Goal: Task Accomplishment & Management: Manage account settings

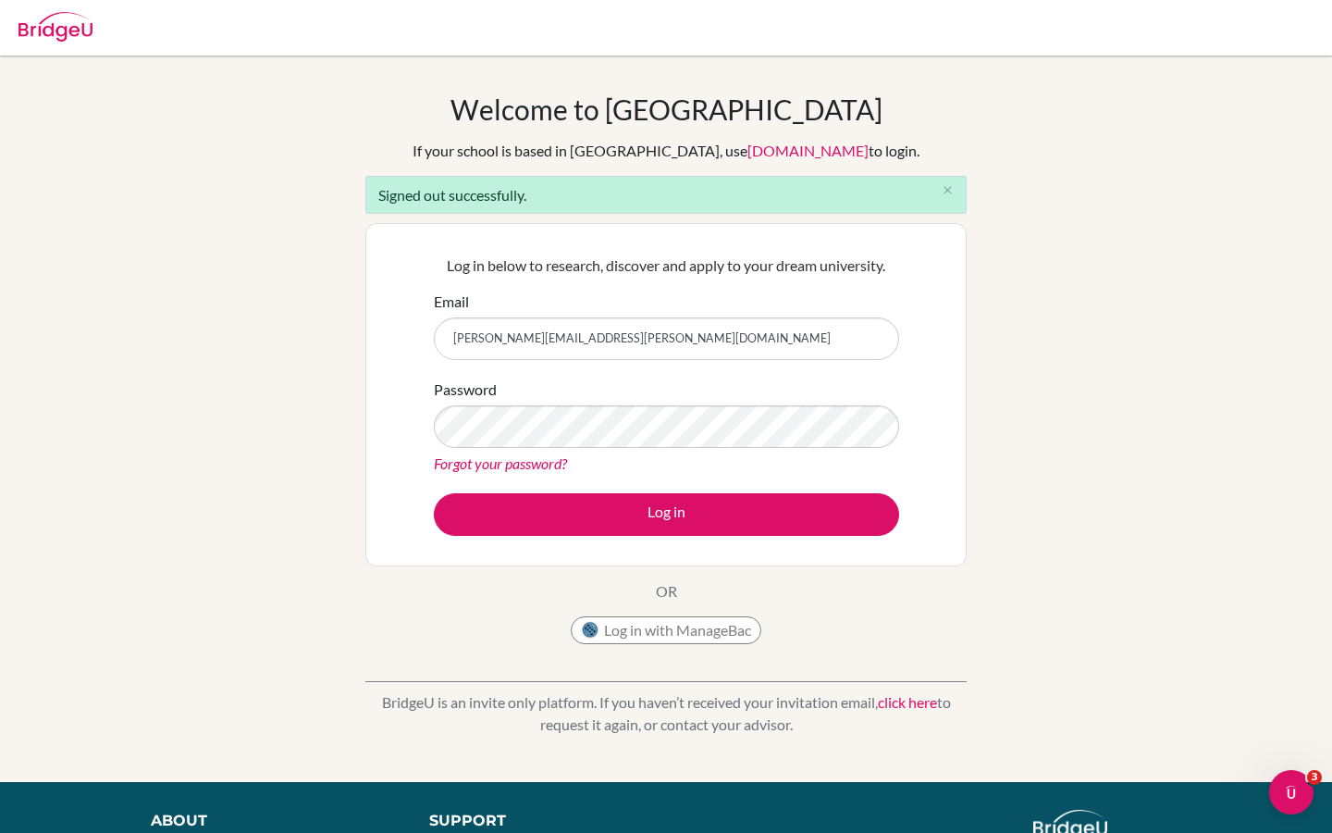
type input "[PERSON_NAME][EMAIL_ADDRESS][PERSON_NAME][DOMAIN_NAME]"
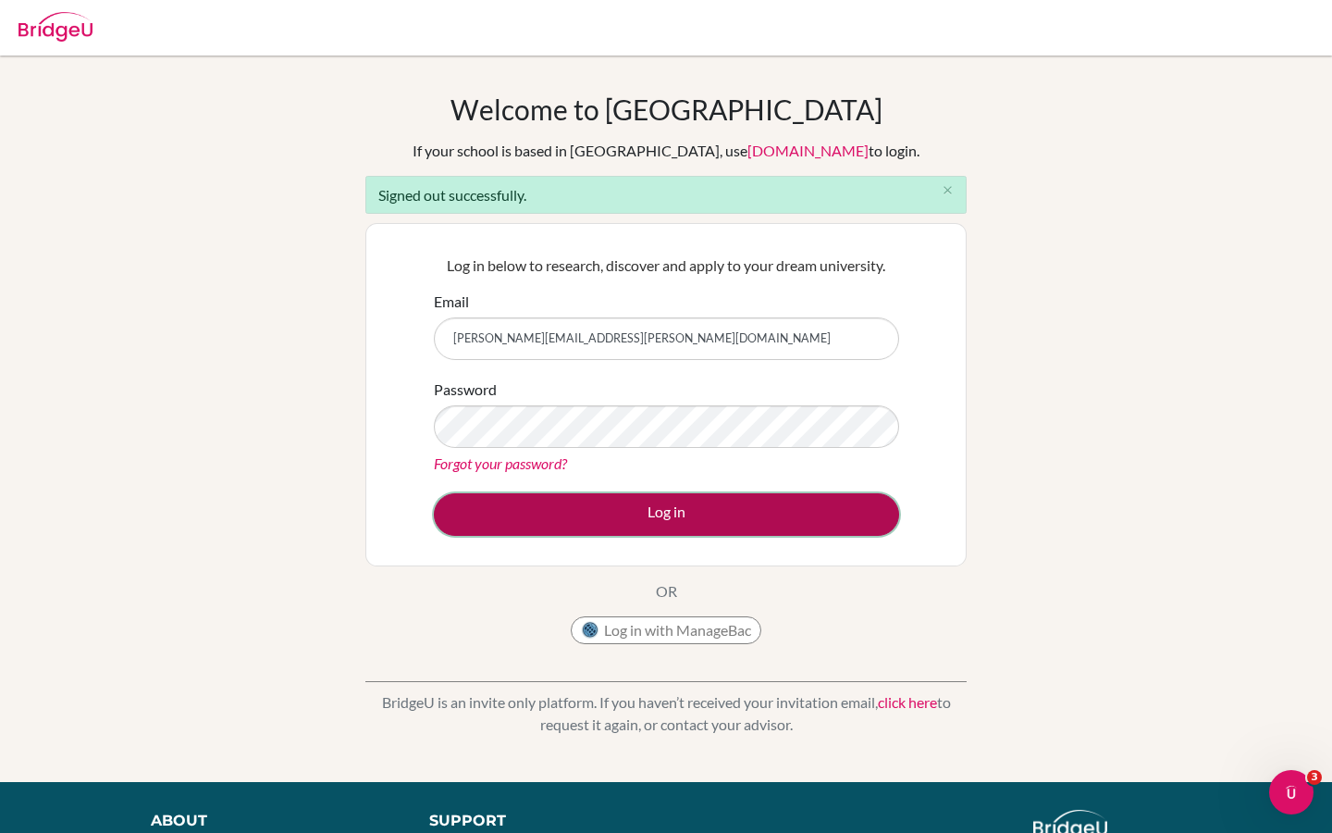
click at [571, 522] on button "Log in" at bounding box center [666, 514] width 465 height 43
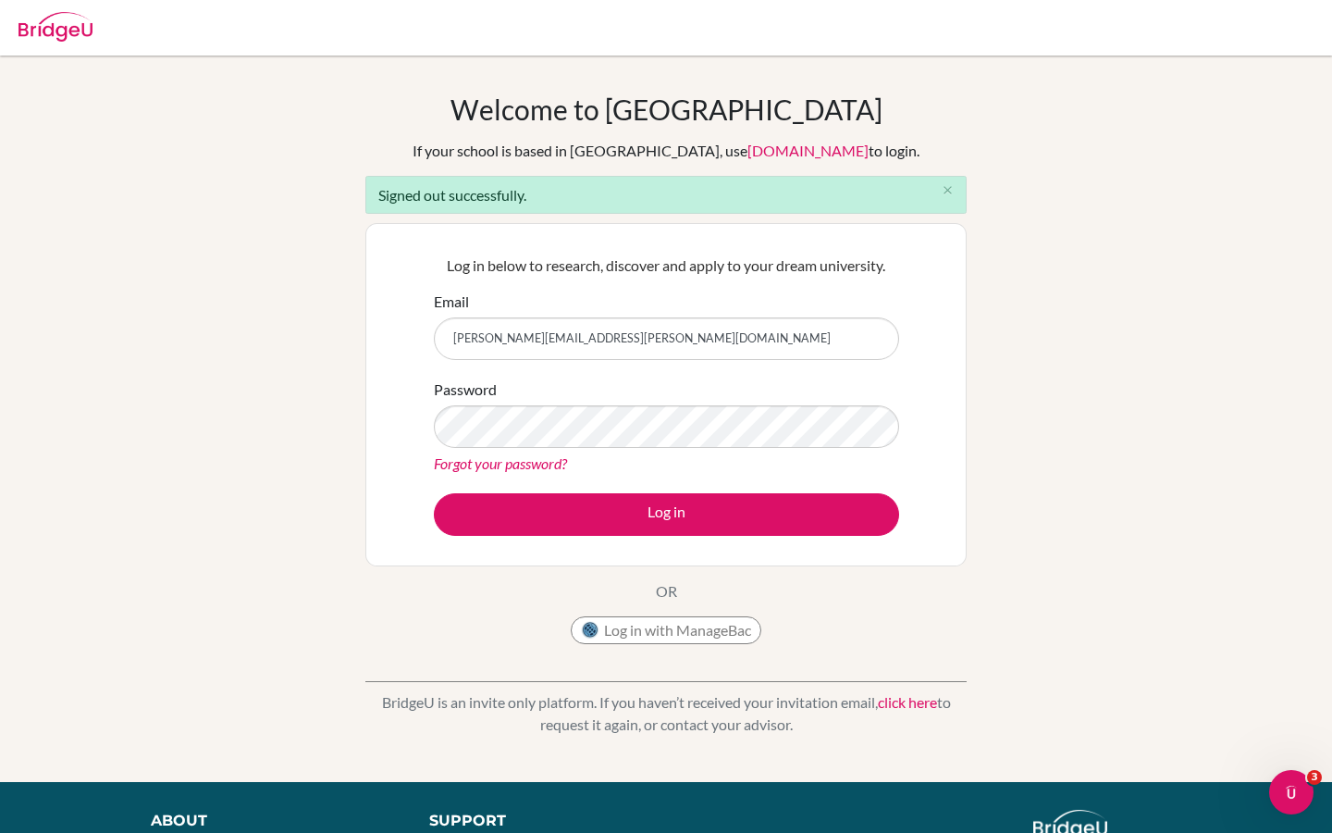
click at [1048, 261] on div "Welcome to [GEOGRAPHIC_DATA] If your school is based in [GEOGRAPHIC_DATA], use …" at bounding box center [666, 419] width 1332 height 652
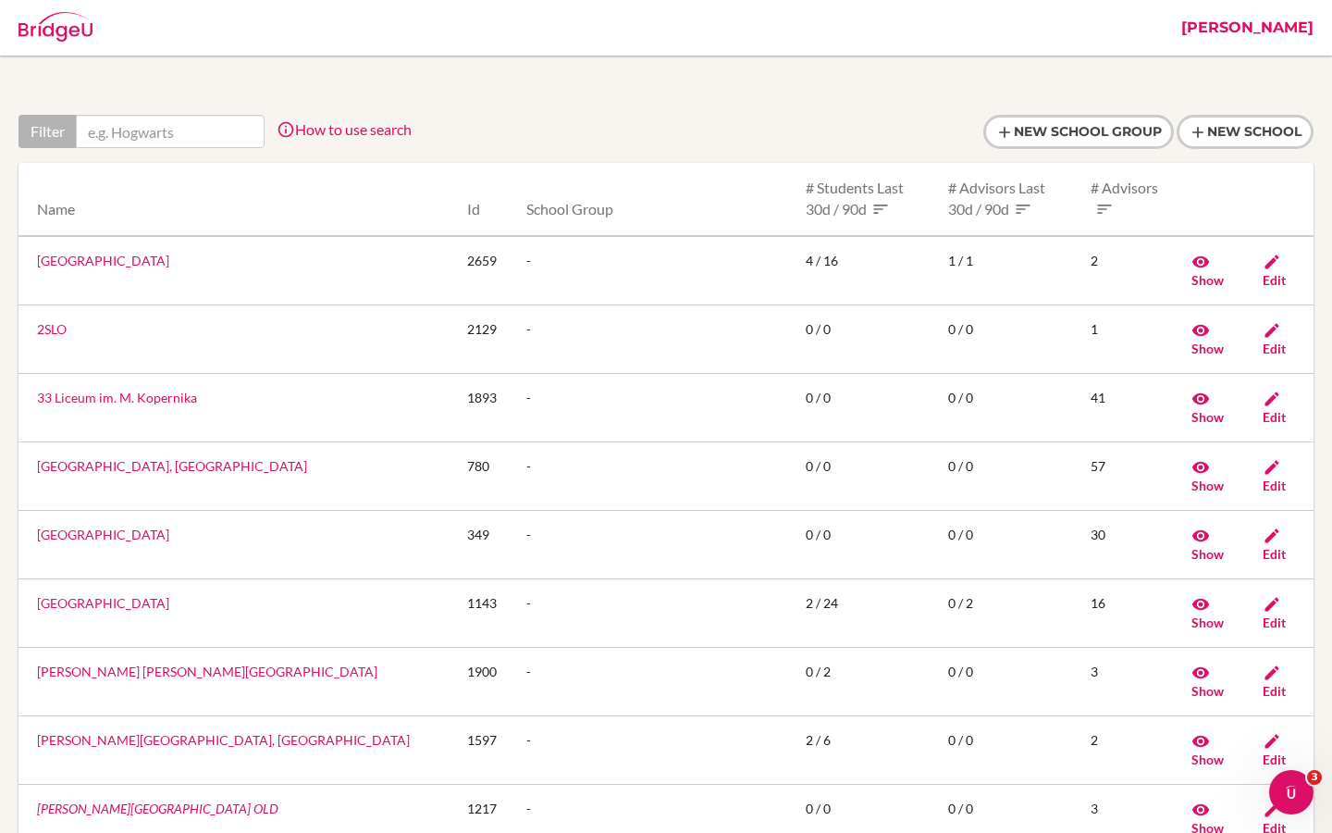
click at [1306, 27] on link "Riya" at bounding box center [1247, 28] width 151 height 56
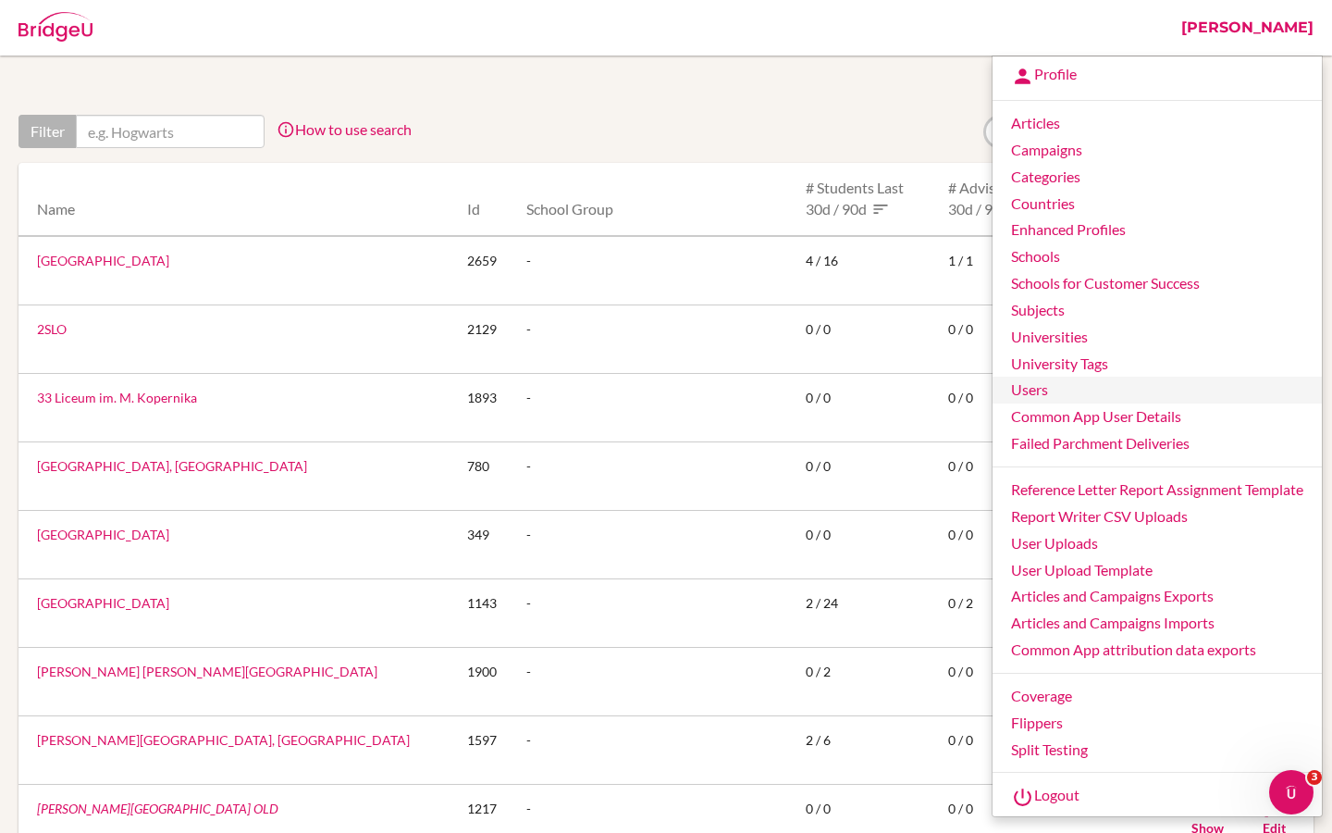
click at [1036, 392] on link "Users" at bounding box center [1157, 390] width 329 height 27
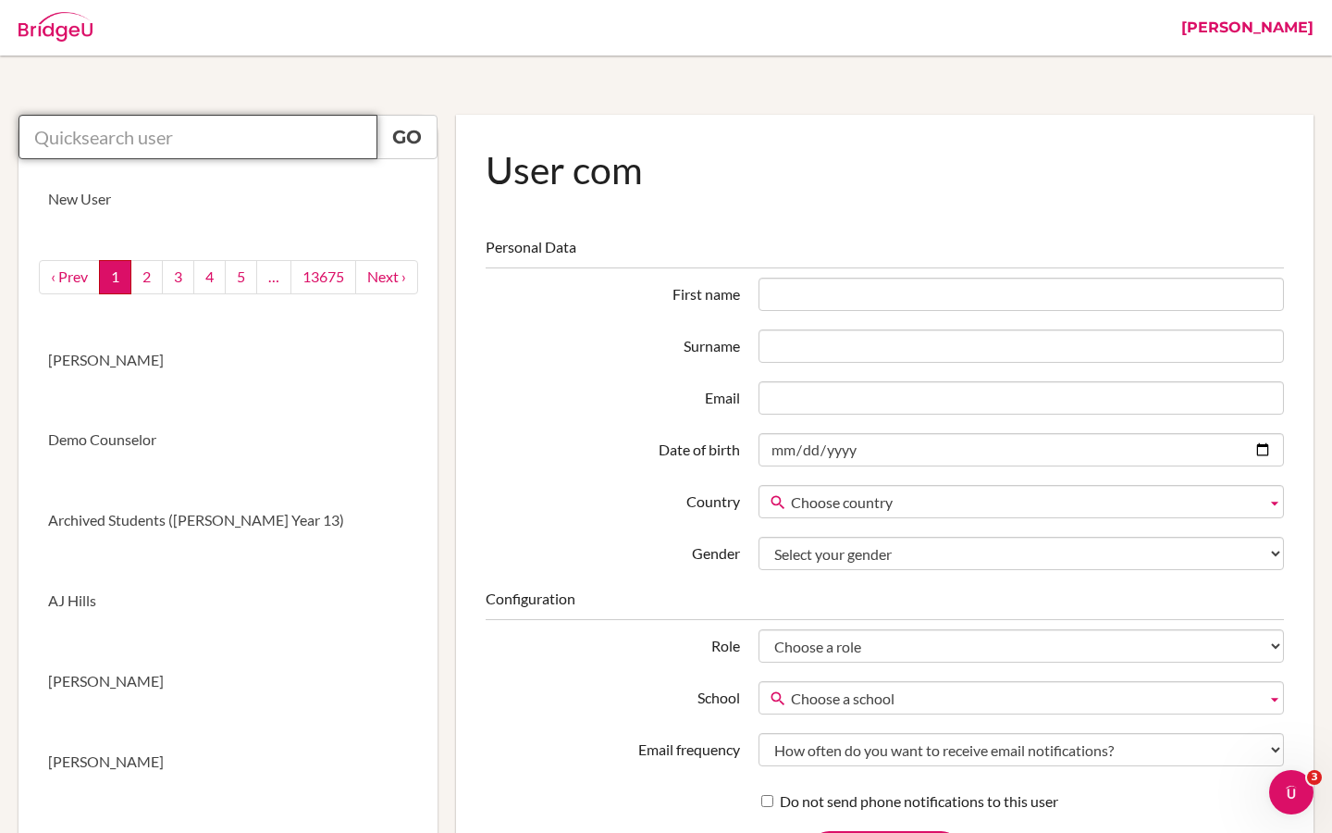
click at [207, 140] on input "text" at bounding box center [198, 137] width 359 height 44
paste input "[PERSON_NAME]"
click at [408, 141] on link "Go" at bounding box center [407, 137] width 61 height 44
click at [406, 136] on link "Go" at bounding box center [407, 137] width 61 height 44
click at [409, 140] on link "Go" at bounding box center [407, 137] width 61 height 44
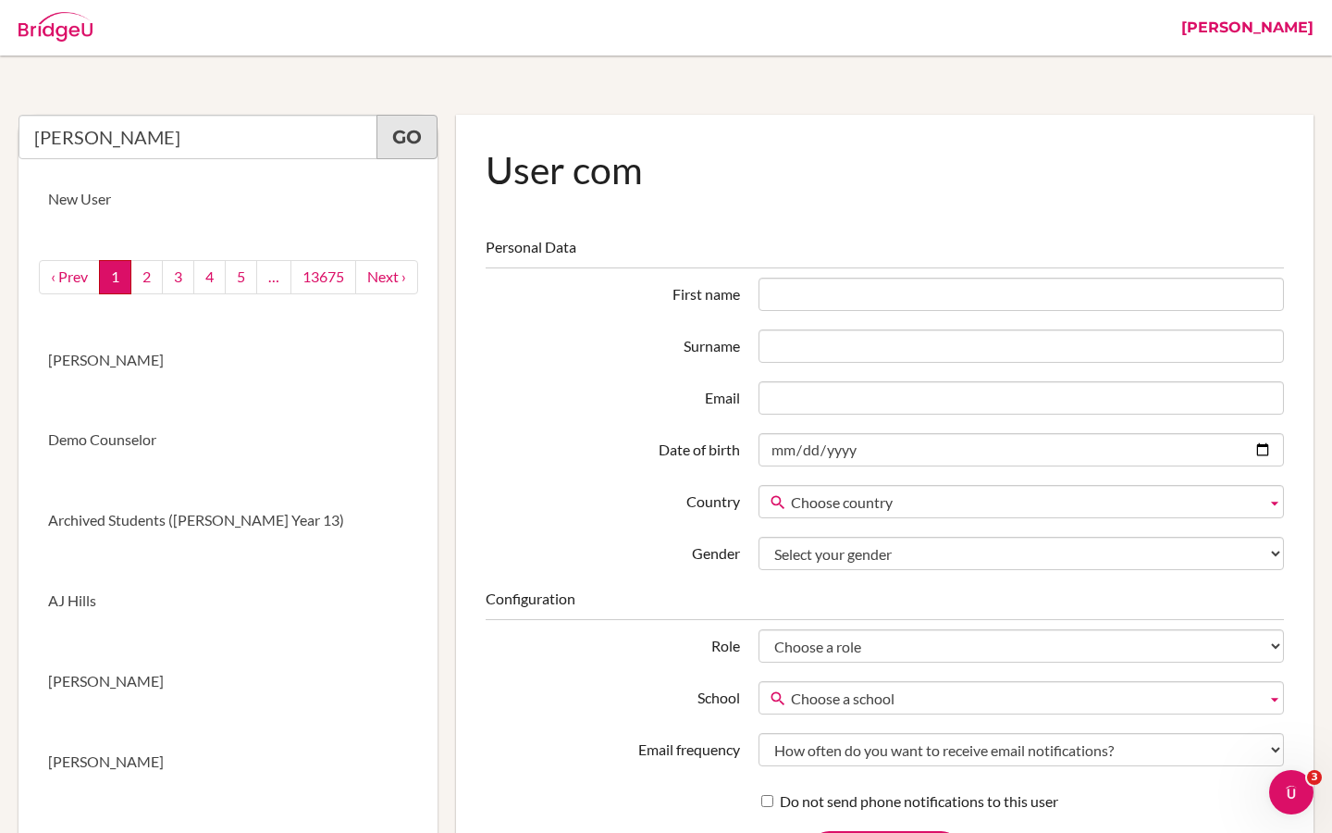
click at [409, 140] on link "Go" at bounding box center [407, 137] width 61 height 44
click at [159, 148] on input "Carol Cortilet" at bounding box center [198, 137] width 359 height 44
drag, startPoint x: 150, startPoint y: 140, endPoint x: 88, endPoint y: 138, distance: 62.0
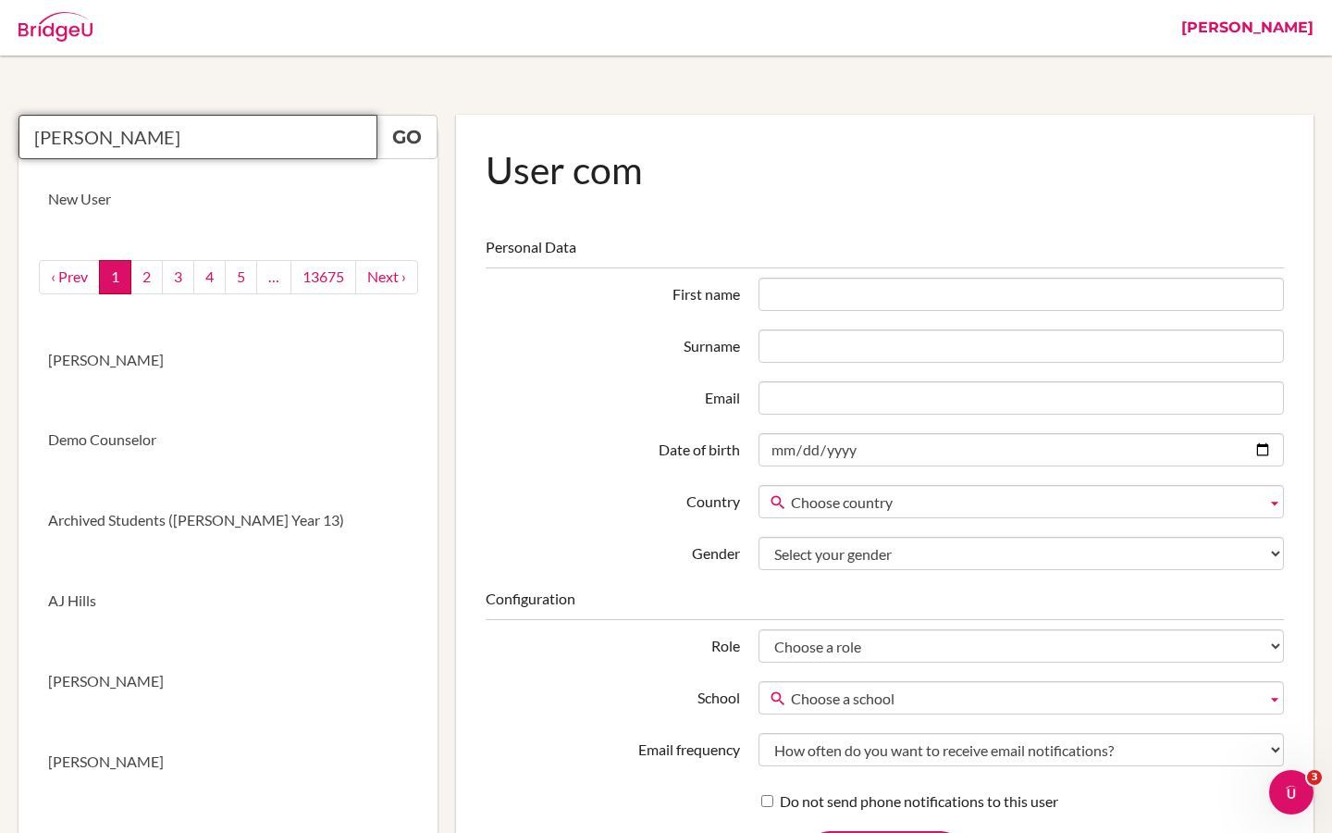
click at [88, 138] on input "Carol Cortilet" at bounding box center [198, 137] width 359 height 44
type input "C"
paste input "Cortilet"
click at [121, 140] on input "Cortilet" at bounding box center [198, 137] width 359 height 44
drag, startPoint x: 121, startPoint y: 140, endPoint x: 41, endPoint y: 140, distance: 80.5
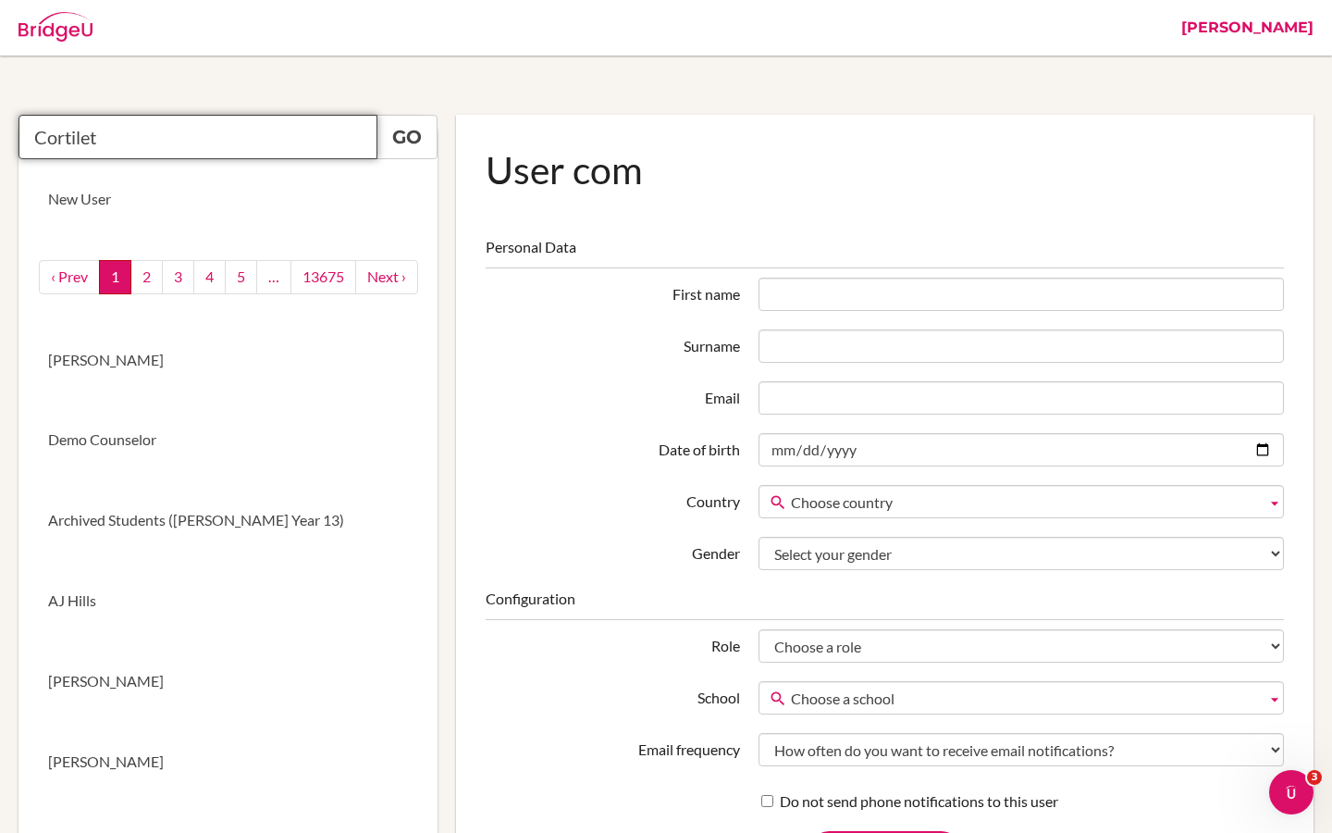
click at [41, 140] on input "Cortilet" at bounding box center [198, 137] width 359 height 44
paste input "C"
click at [35, 142] on input "Cortilet" at bounding box center [198, 137] width 359 height 44
drag, startPoint x: 166, startPoint y: 129, endPoint x: 83, endPoint y: 130, distance: 82.4
click at [83, 130] on input "Carol Cortilet" at bounding box center [198, 137] width 359 height 44
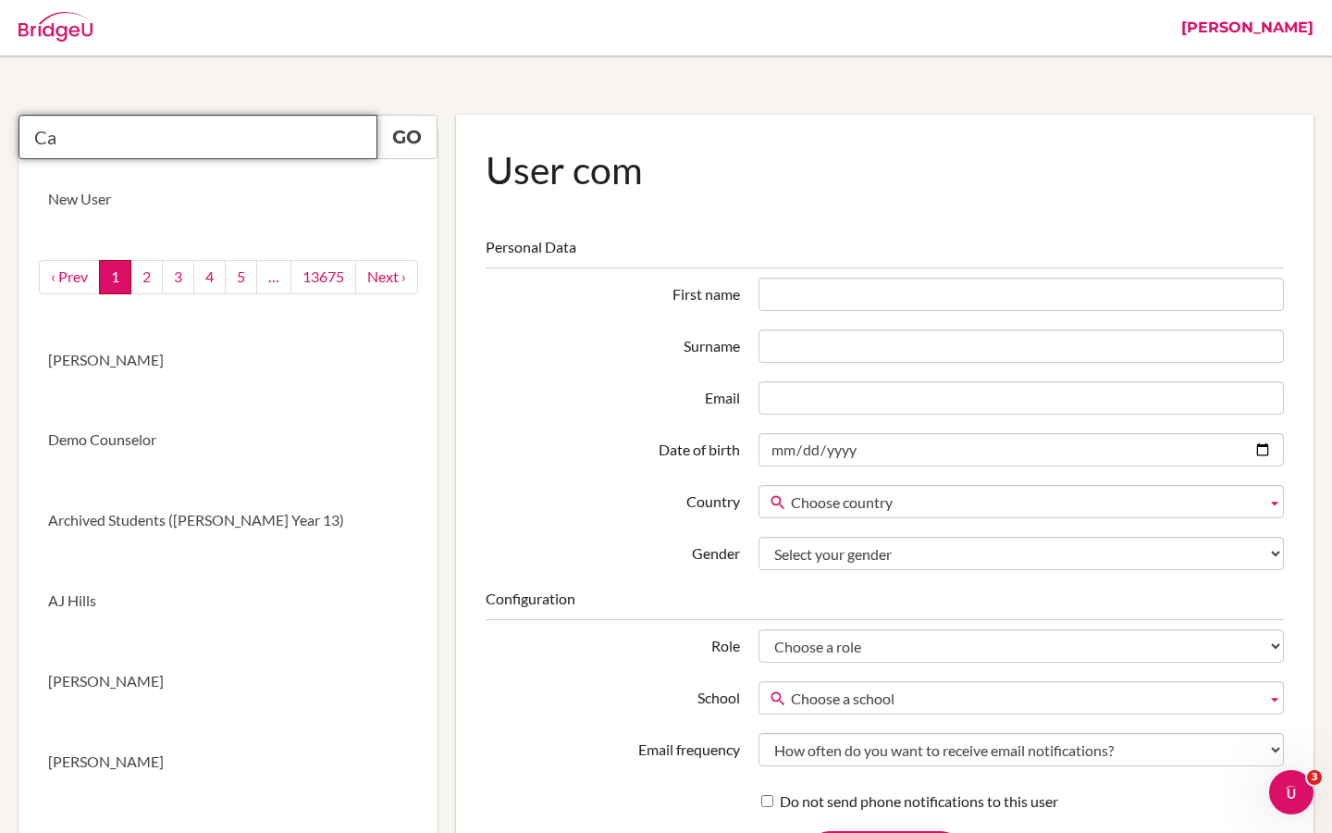
type input "C"
type input "Carol"
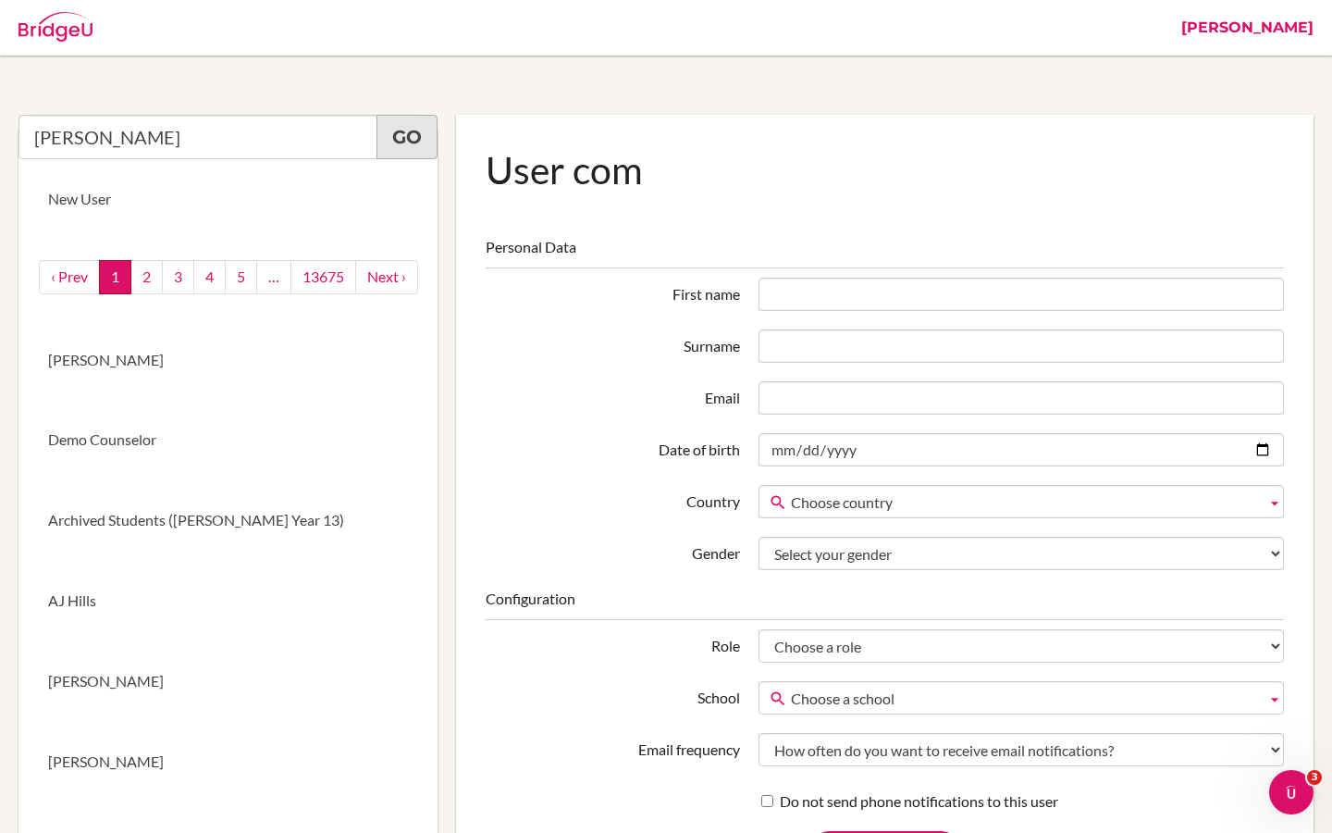
click at [426, 126] on link "Go" at bounding box center [407, 137] width 61 height 44
click at [169, 145] on input "Carol" at bounding box center [198, 137] width 359 height 44
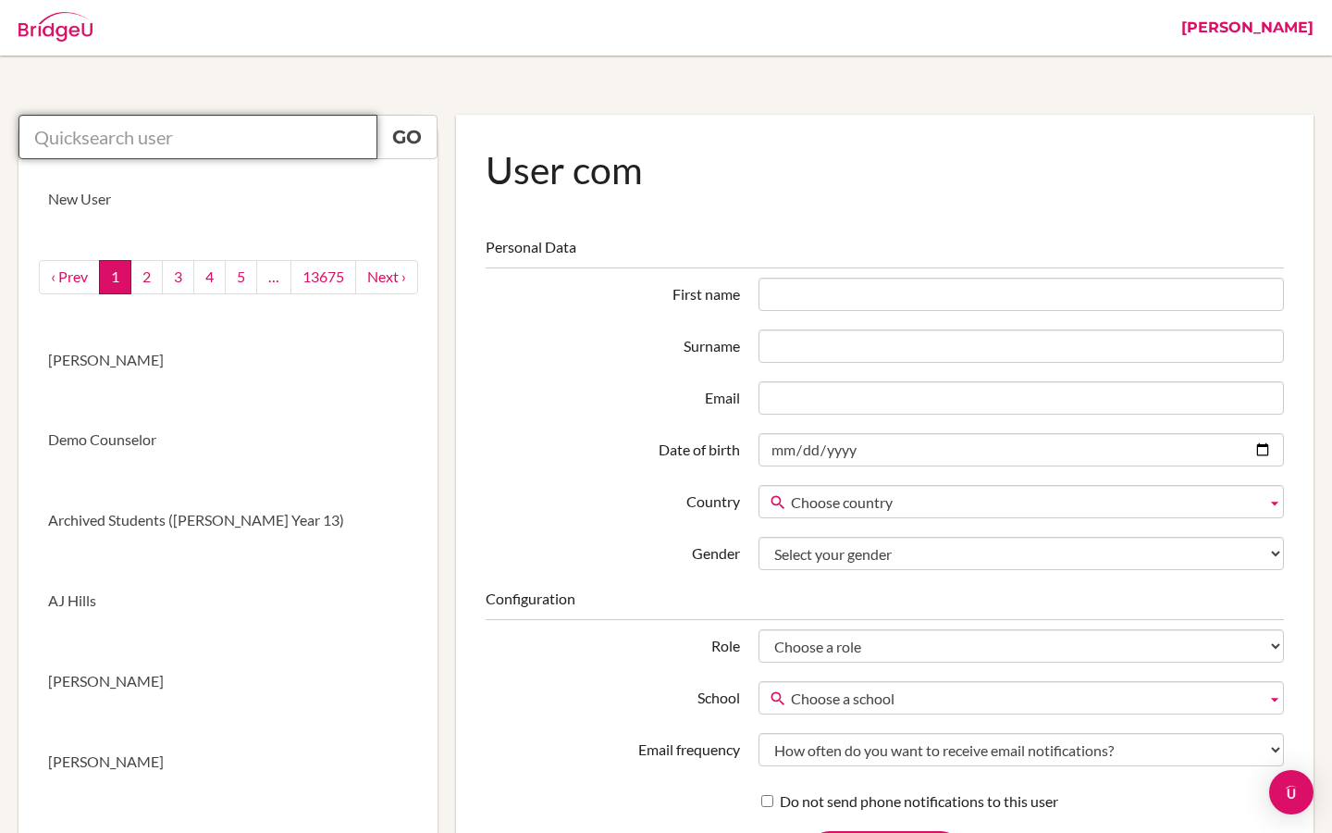
click at [117, 142] on input "text" at bounding box center [198, 137] width 359 height 44
paste input "Cortilet"
click at [34, 140] on input "Cortilet" at bounding box center [198, 137] width 359 height 44
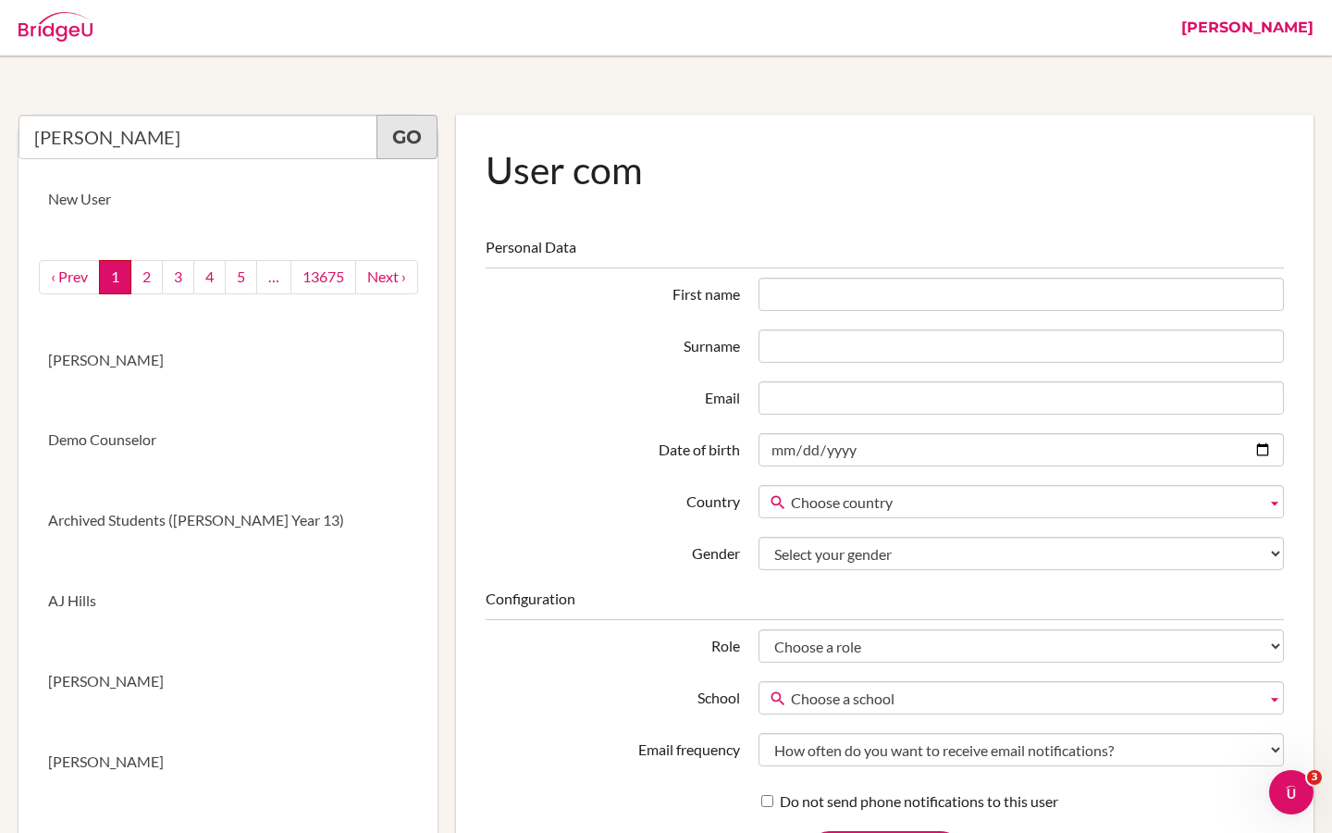
click at [402, 139] on link "Go" at bounding box center [407, 137] width 61 height 44
click at [406, 141] on link "Go" at bounding box center [407, 137] width 61 height 44
click at [168, 139] on input "Carol Cortilet" at bounding box center [198, 137] width 359 height 44
drag, startPoint x: 168, startPoint y: 139, endPoint x: 29, endPoint y: 134, distance: 139.8
click at [29, 134] on input "Carol Cortilet" at bounding box center [198, 137] width 359 height 44
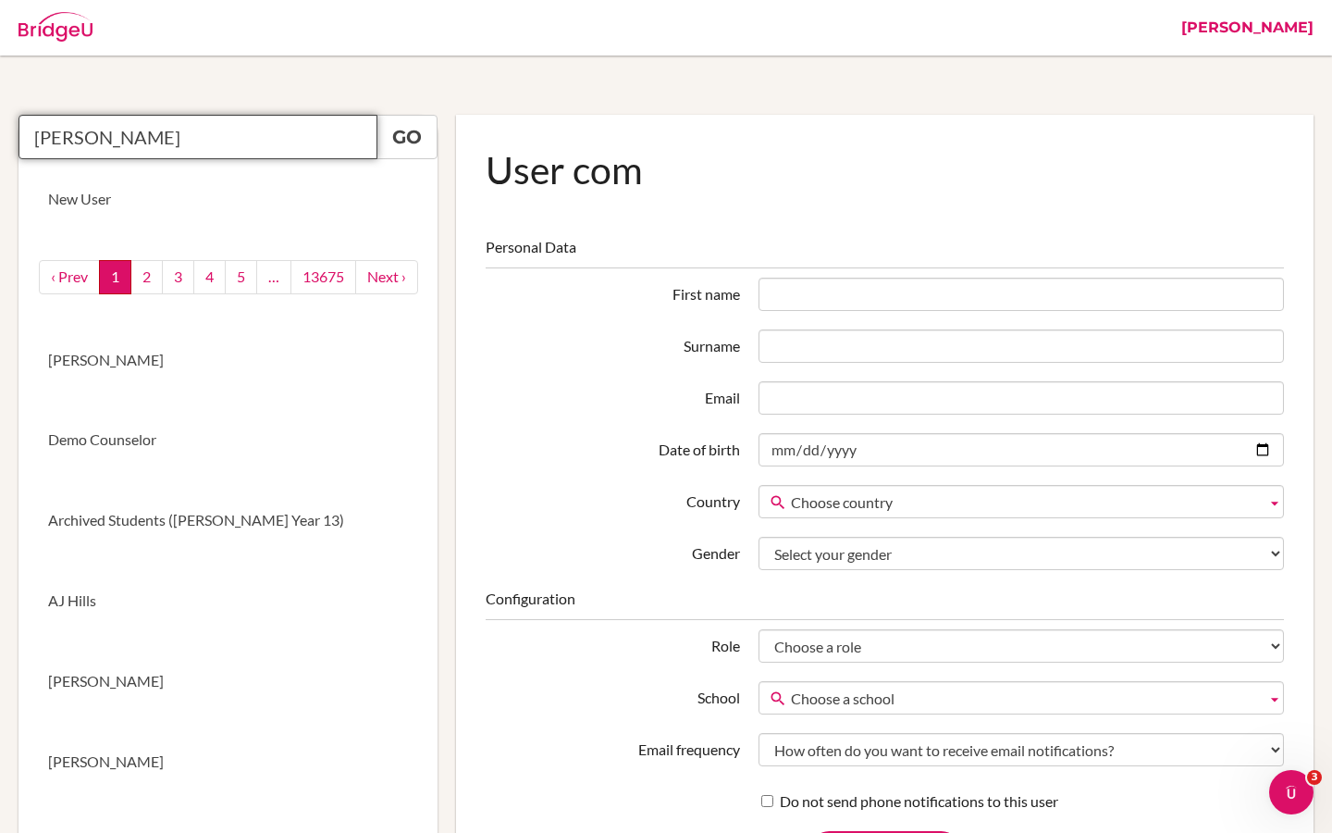
paste input "carol.cortilet@bridge-u.com"
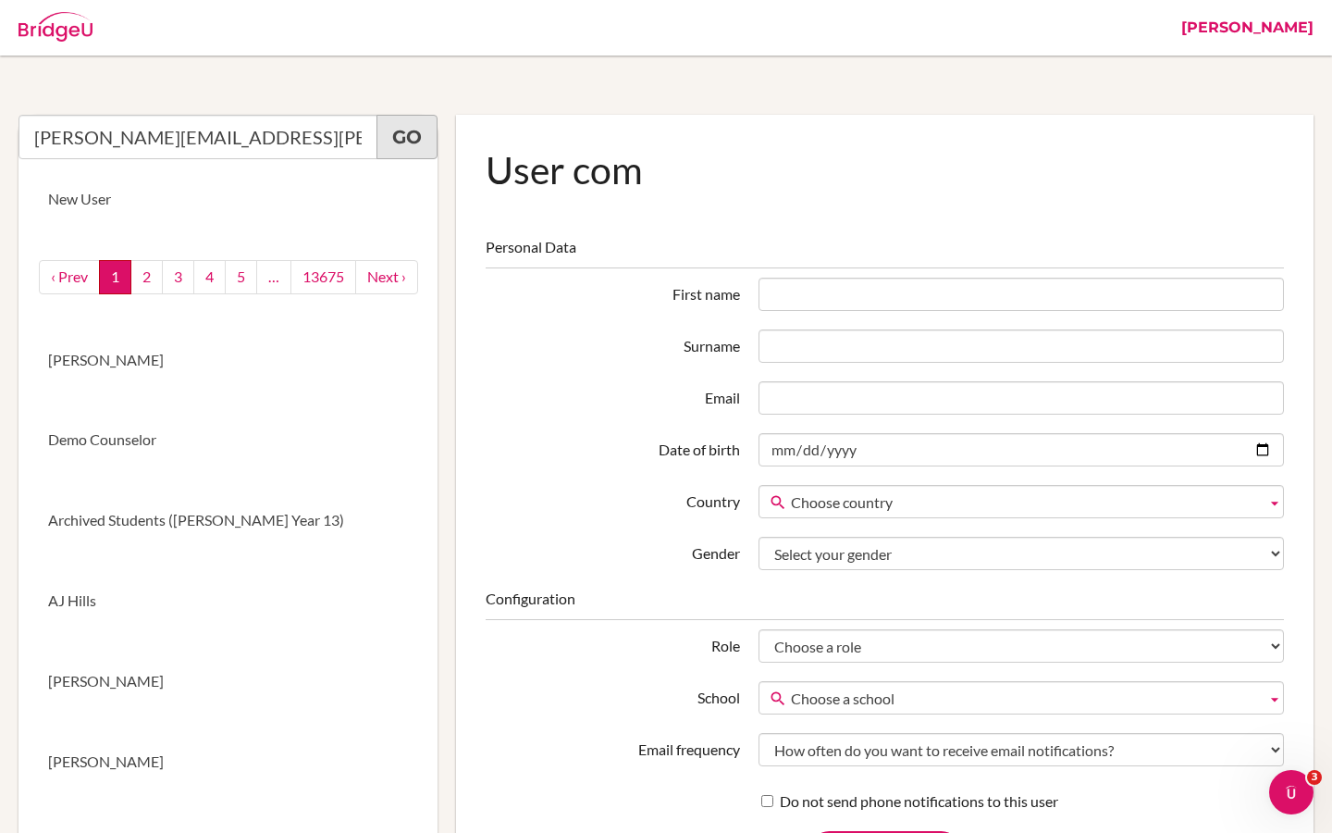
click at [403, 139] on link "Go" at bounding box center [407, 137] width 61 height 44
click at [404, 142] on link "Go" at bounding box center [407, 137] width 61 height 44
click at [298, 145] on input "carol.cortilet@bridge-u.com" at bounding box center [198, 137] width 359 height 44
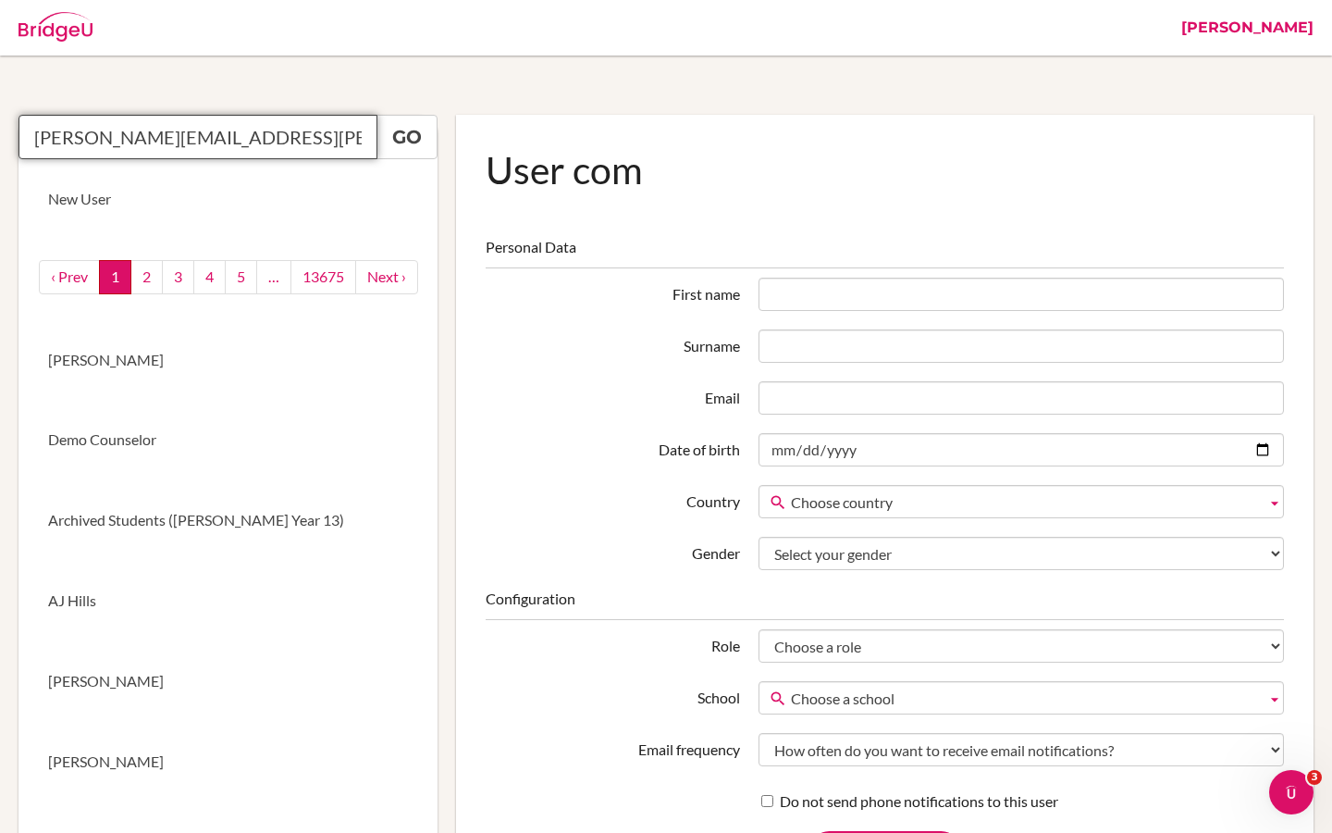
drag, startPoint x: 298, startPoint y: 145, endPoint x: 77, endPoint y: 139, distance: 221.2
click at [77, 139] on input "carol.cortilet@bridge-u.com" at bounding box center [198, 137] width 359 height 44
type input "carol"
click at [1290, 36] on link "Riya" at bounding box center [1247, 28] width 151 height 56
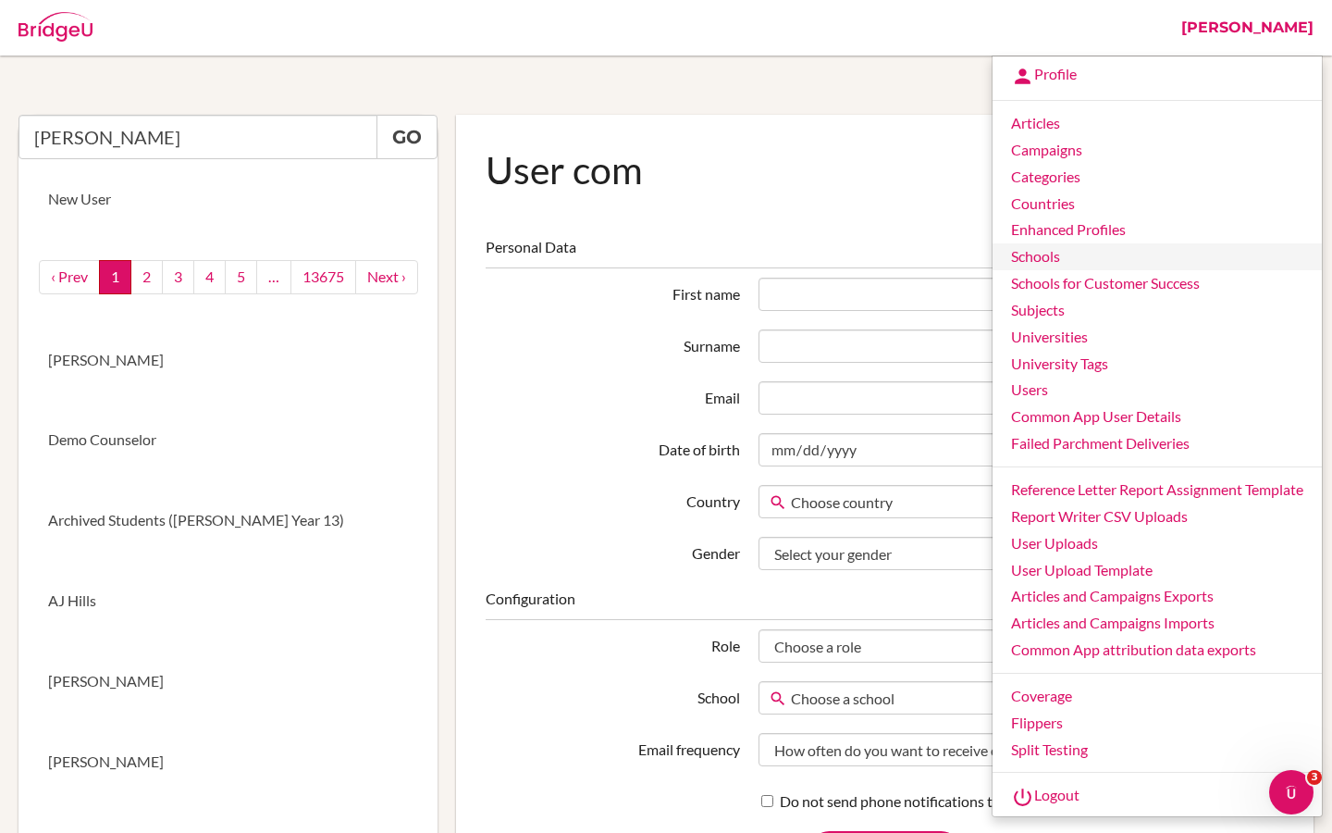
click at [1042, 262] on link "Schools" at bounding box center [1157, 256] width 329 height 27
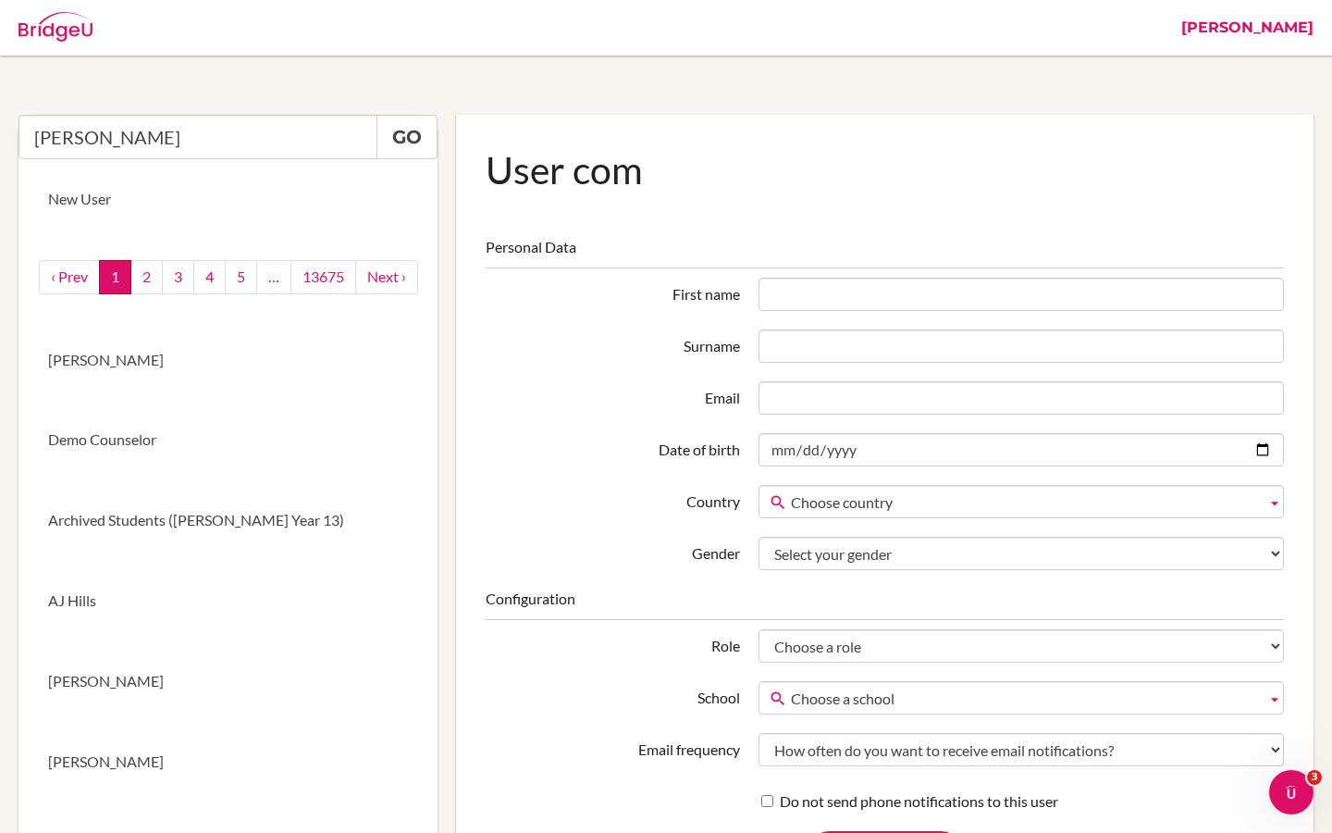
click at [1291, 33] on link "Riya" at bounding box center [1247, 28] width 151 height 56
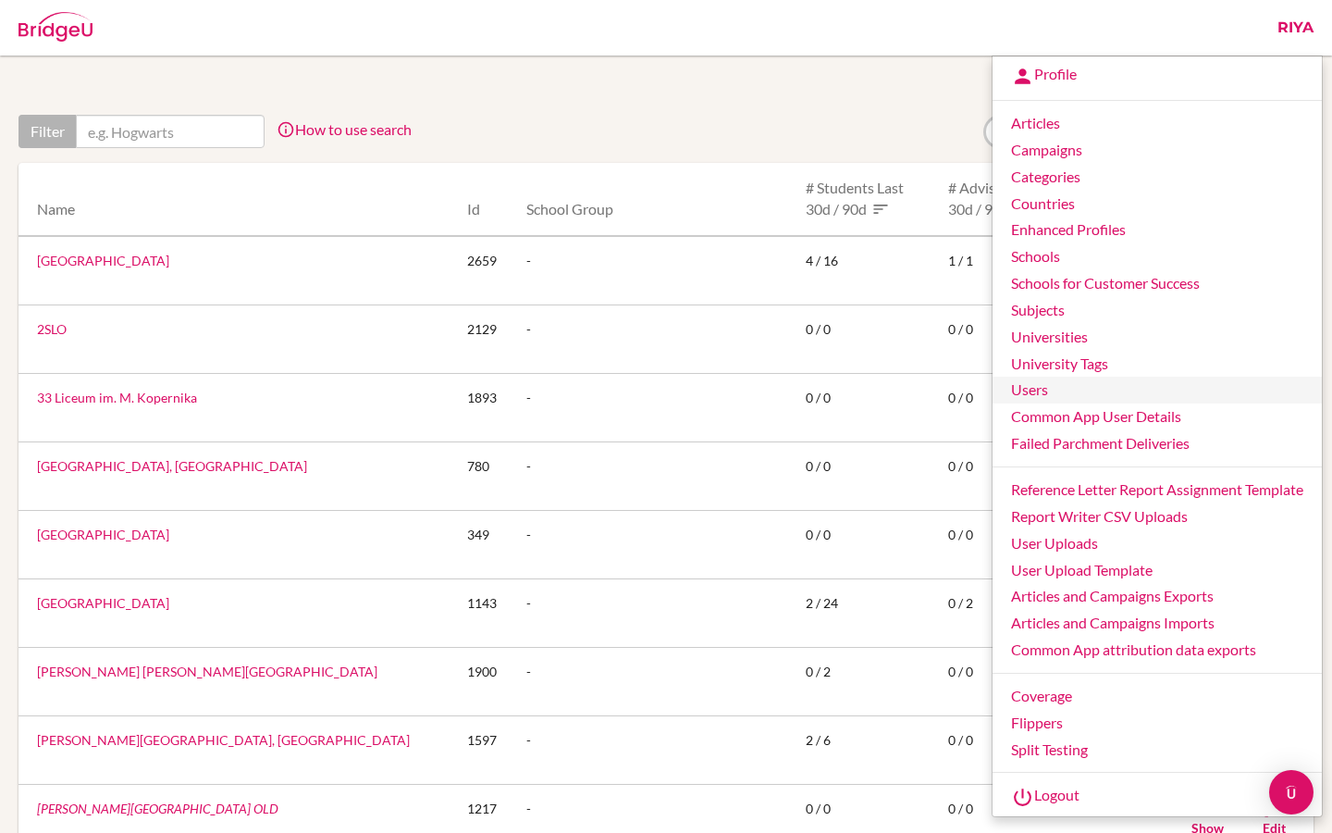
click at [1027, 377] on link "Users" at bounding box center [1157, 390] width 329 height 27
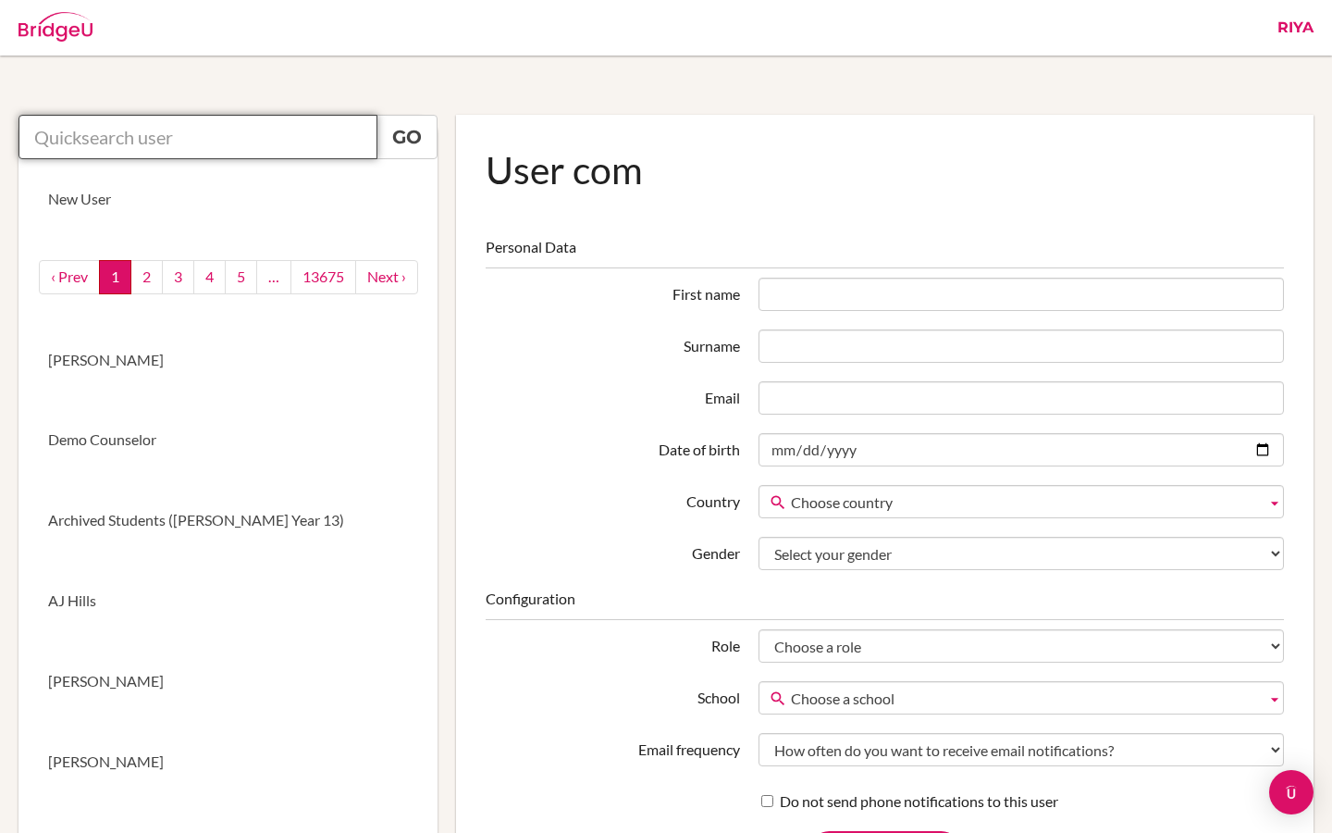
click at [205, 130] on input "text" at bounding box center [198, 137] width 359 height 44
type input "v"
click at [414, 146] on link "Go" at bounding box center [407, 137] width 61 height 44
click at [142, 138] on input "[PERSON_NAME]" at bounding box center [198, 137] width 359 height 44
drag, startPoint x: 103, startPoint y: 141, endPoint x: 0, endPoint y: 135, distance: 102.8
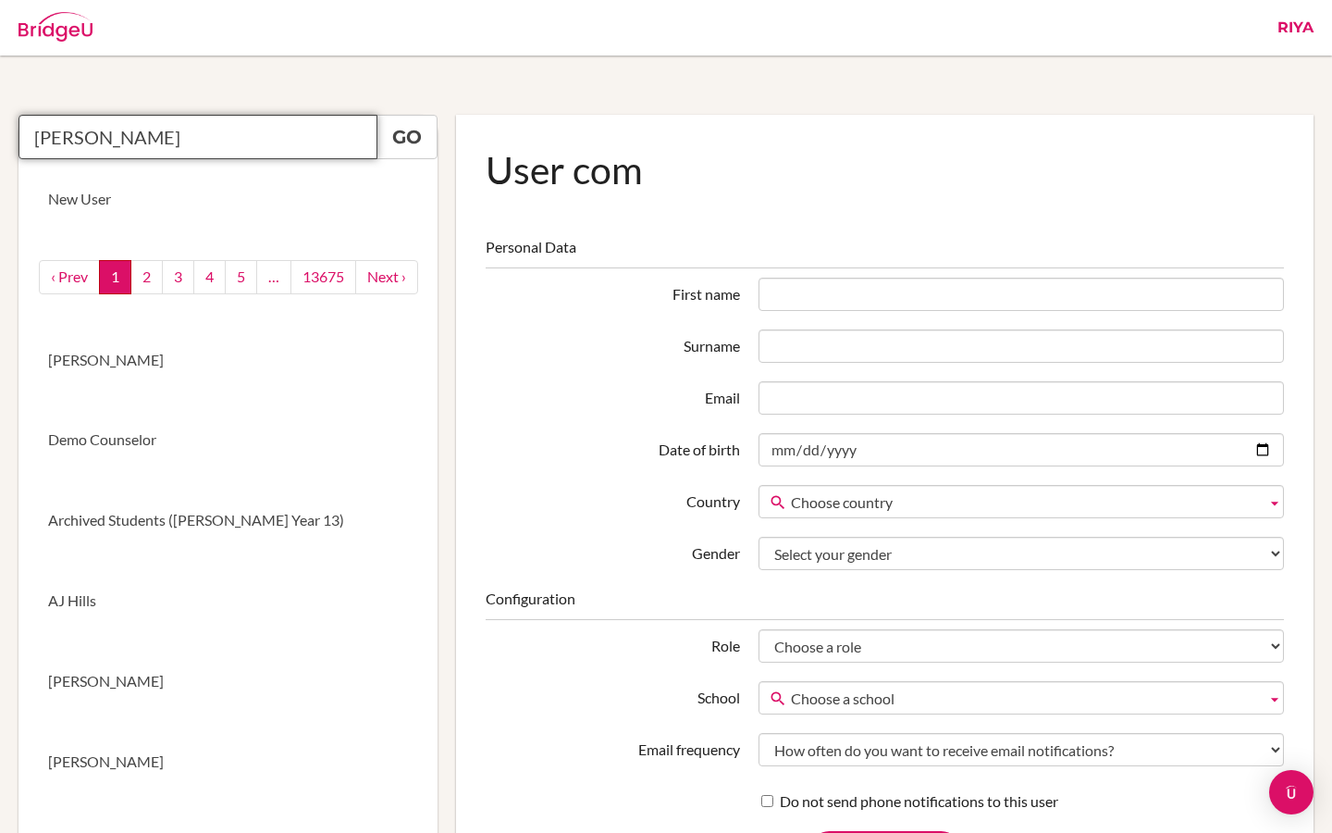
paste input ".[EMAIL_ADDRESS][DOMAIN_NAME]"
type input "[PERSON_NAME][EMAIL_ADDRESS][PERSON_NAME][DOMAIN_NAME]"
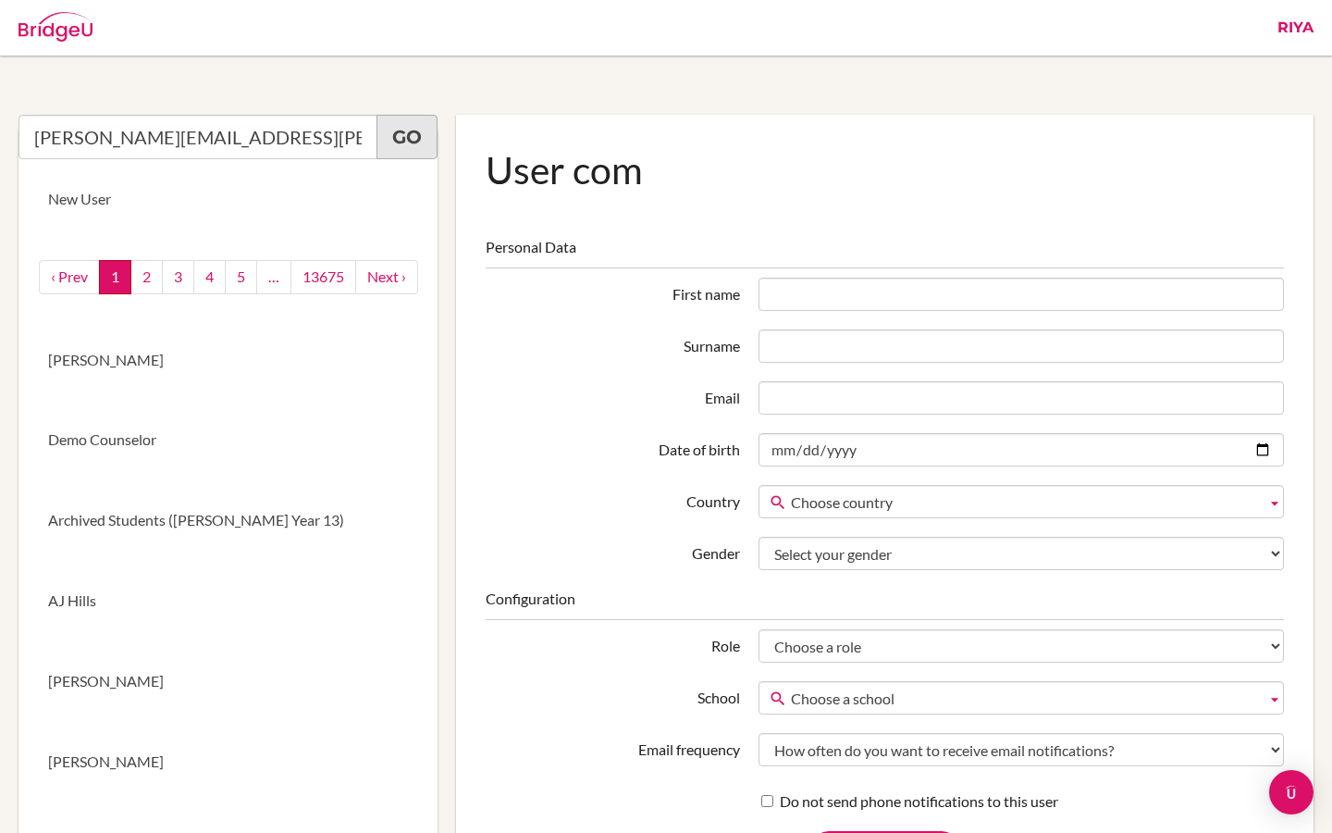
click at [418, 147] on link "Go" at bounding box center [407, 137] width 61 height 44
drag, startPoint x: 268, startPoint y: 142, endPoint x: 28, endPoint y: 137, distance: 240.6
click at [28, 137] on input "[PERSON_NAME][EMAIL_ADDRESS][PERSON_NAME][DOMAIN_NAME]" at bounding box center [198, 137] width 359 height 44
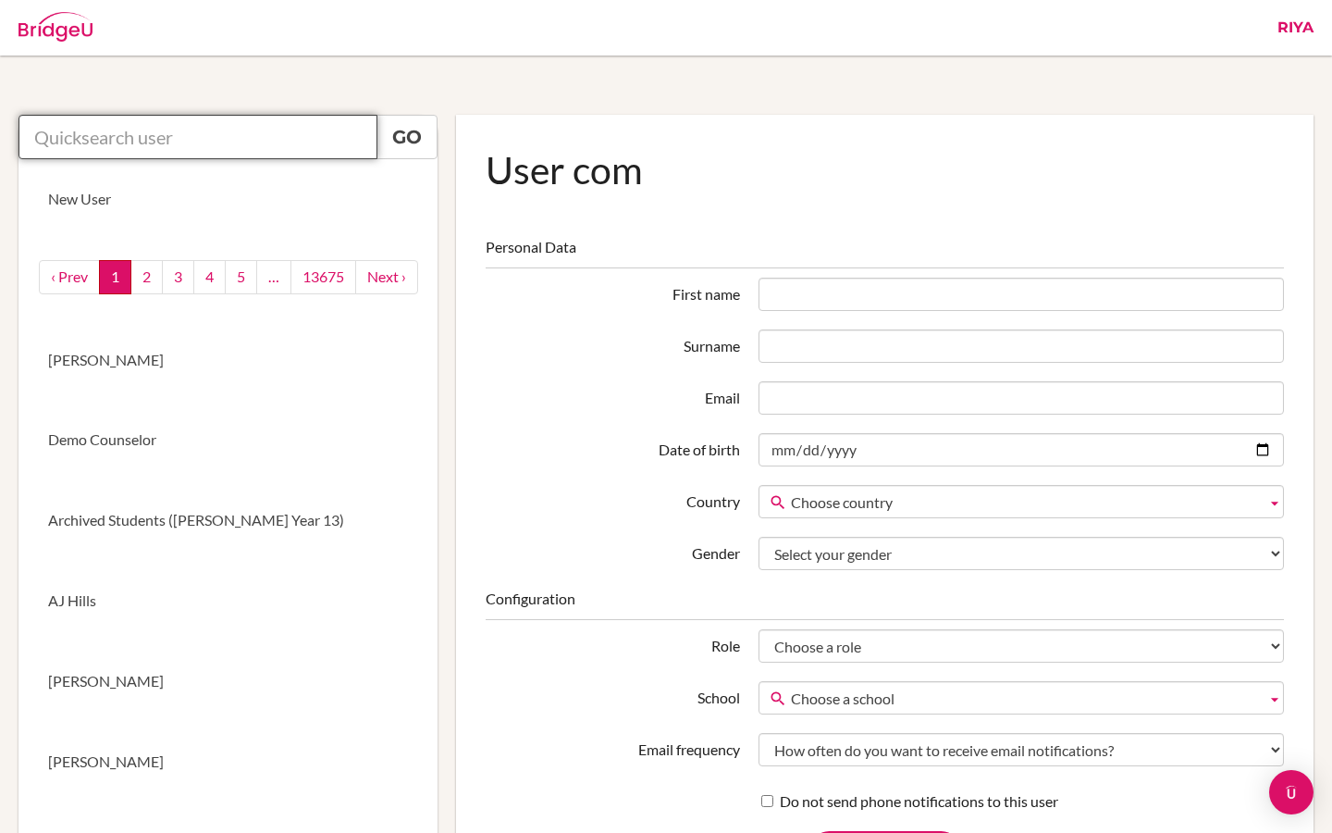
paste input "[PERSON_NAME][EMAIL_ADDRESS][PERSON_NAME][DOMAIN_NAME]"
type input "[PERSON_NAME][EMAIL_ADDRESS][PERSON_NAME][DOMAIN_NAME]"
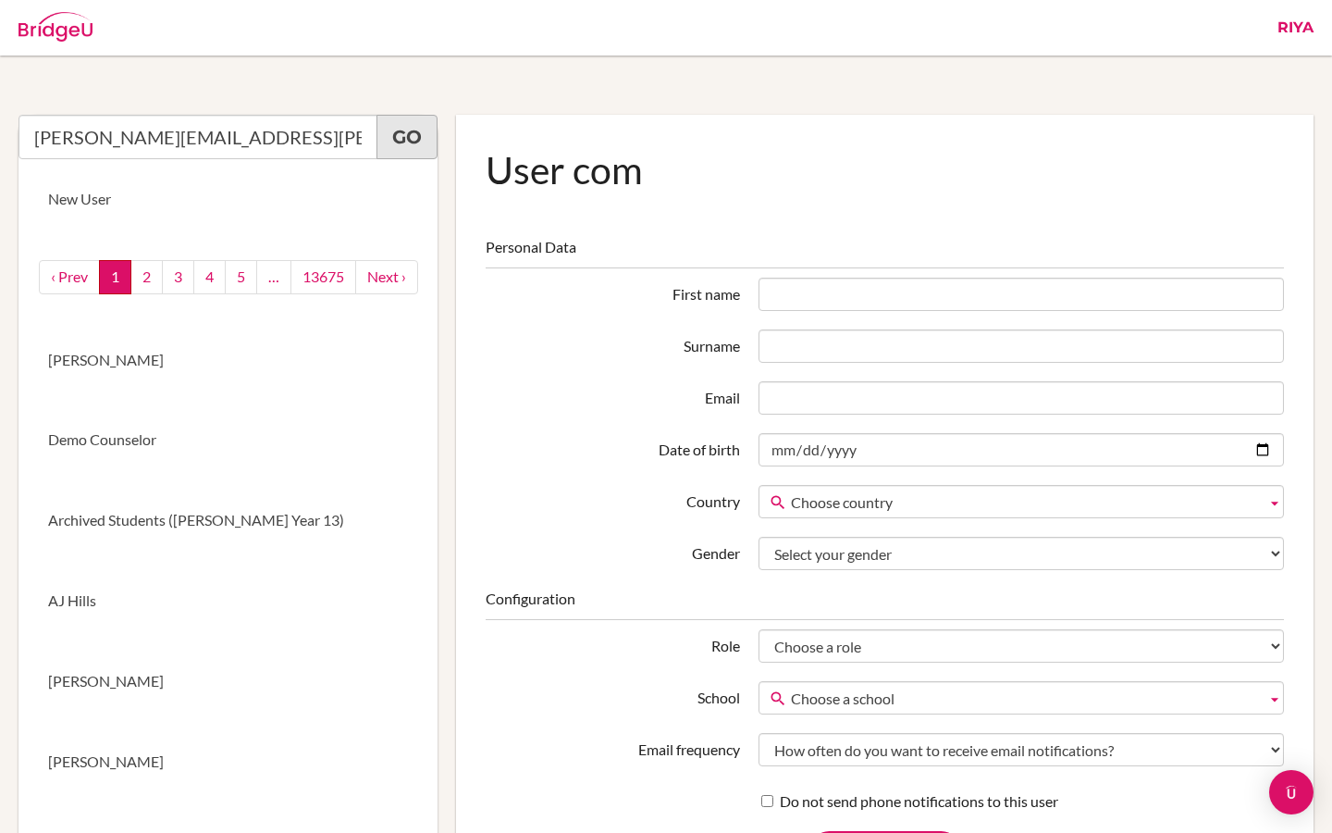
click at [414, 129] on link "Go" at bounding box center [407, 137] width 61 height 44
